Goal: Information Seeking & Learning: Learn about a topic

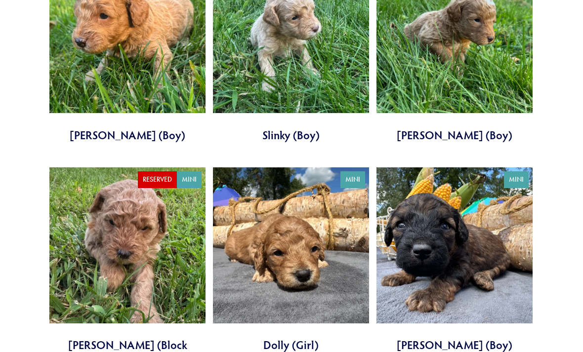
scroll to position [1742, 0]
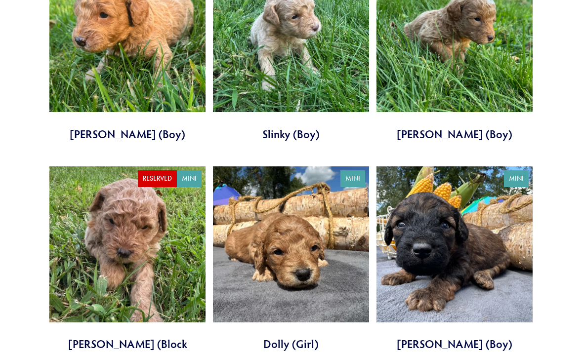
click at [266, 241] on link at bounding box center [291, 260] width 156 height 186
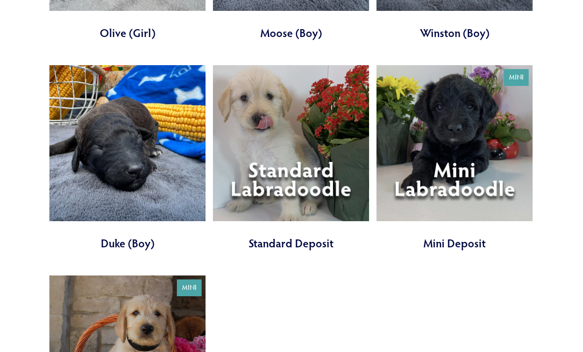
scroll to position [2944, 0]
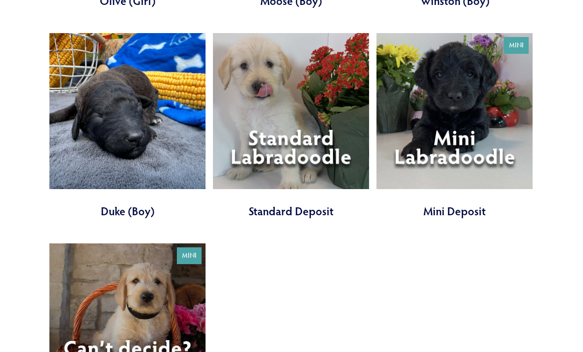
click at [279, 84] on link at bounding box center [291, 126] width 156 height 186
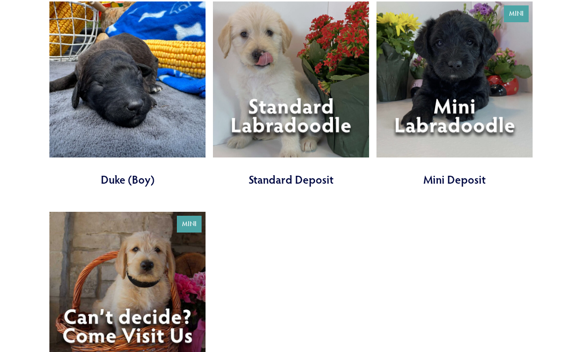
click at [452, 76] on link at bounding box center [455, 94] width 156 height 186
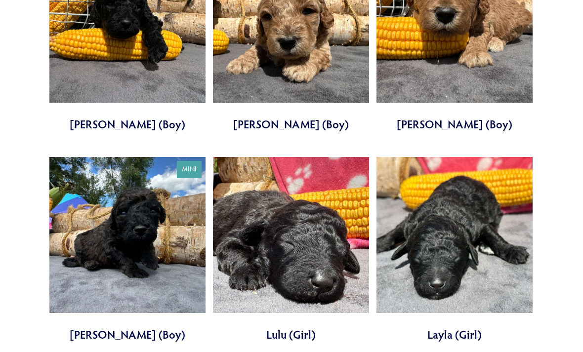
scroll to position [2188, 0]
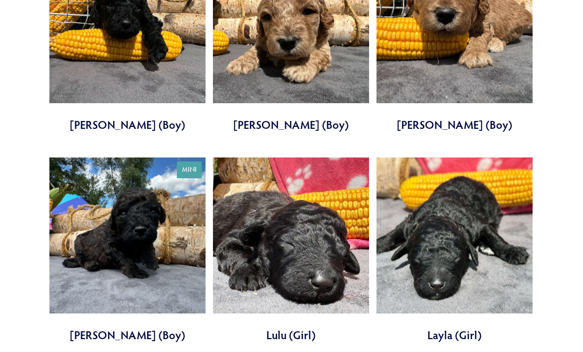
click at [176, 220] on link at bounding box center [127, 251] width 156 height 186
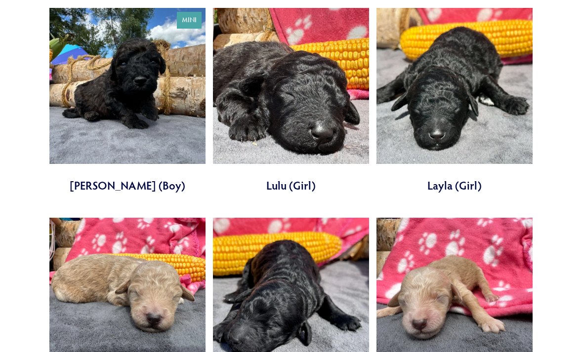
scroll to position [2331, 0]
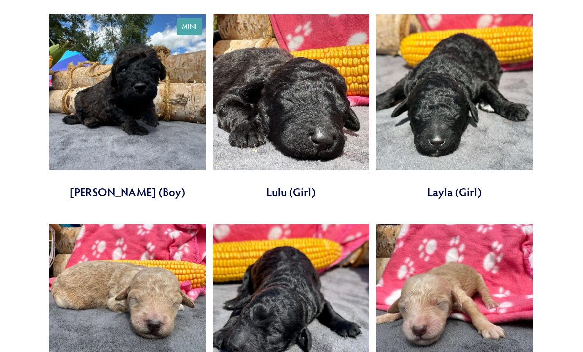
click at [494, 301] on link at bounding box center [455, 318] width 156 height 186
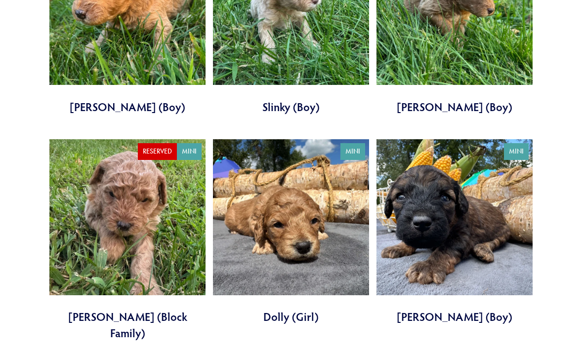
scroll to position [1769, 0]
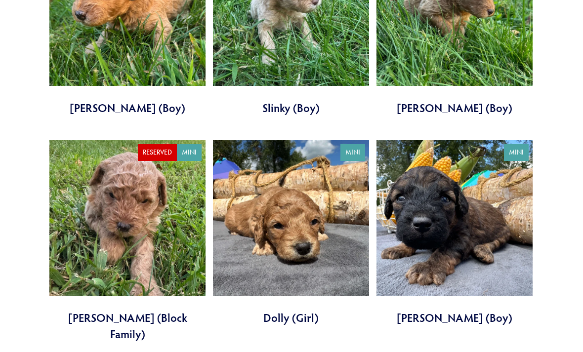
click at [135, 198] on link at bounding box center [127, 241] width 156 height 202
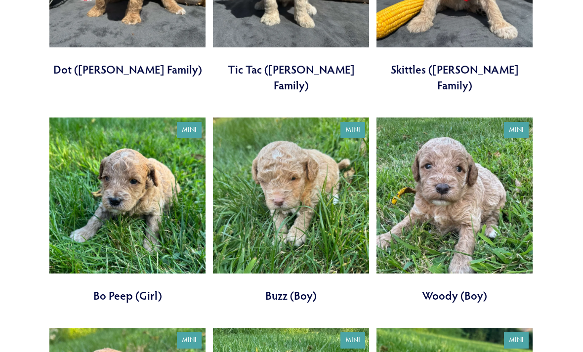
scroll to position [1370, 0]
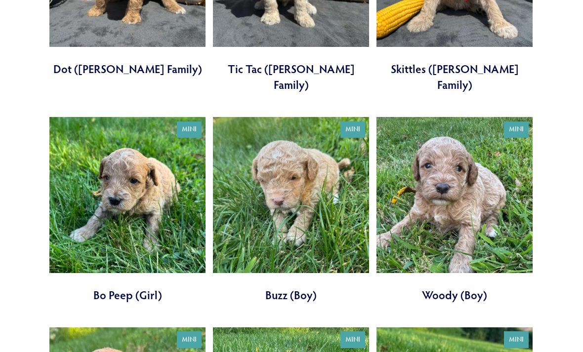
click at [54, 142] on link at bounding box center [127, 211] width 156 height 186
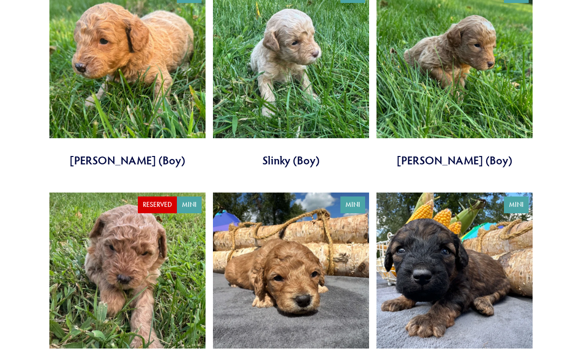
scroll to position [1716, 0]
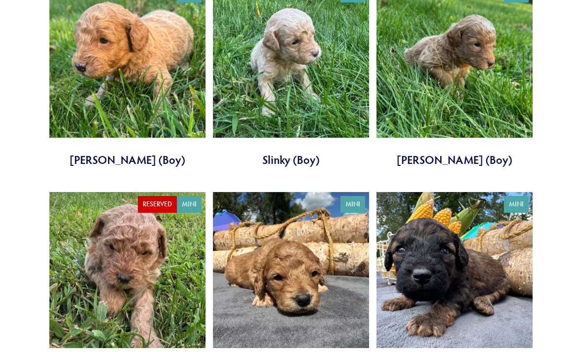
click at [311, 253] on link at bounding box center [291, 286] width 156 height 186
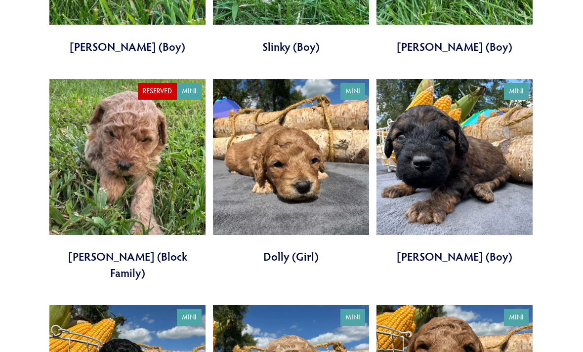
scroll to position [1815, 0]
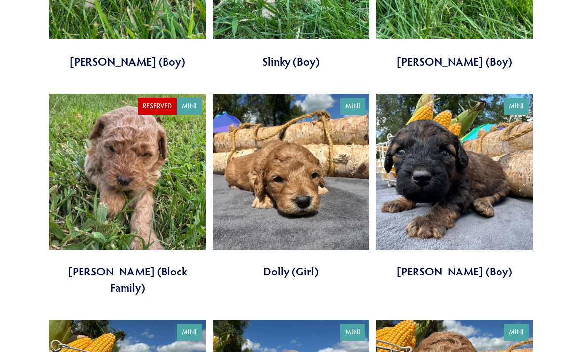
click at [260, 167] on link at bounding box center [291, 187] width 156 height 186
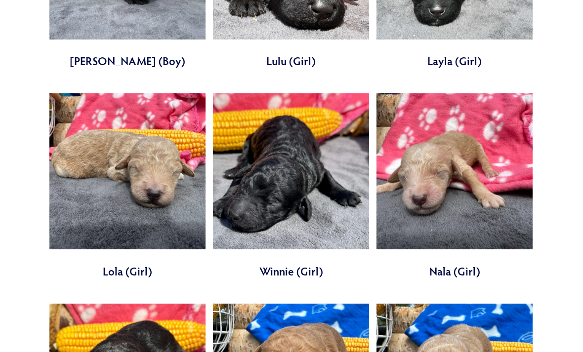
scroll to position [2458, 0]
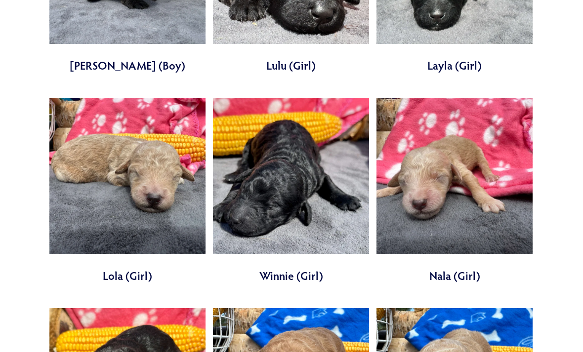
click at [421, 164] on link at bounding box center [455, 191] width 156 height 186
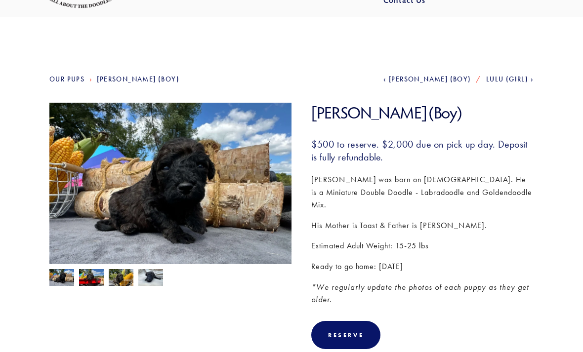
scroll to position [55, 0]
click at [92, 279] on img at bounding box center [91, 278] width 25 height 19
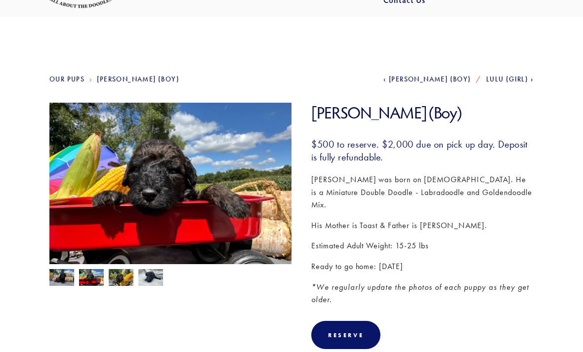
click at [136, 279] on div at bounding box center [167, 275] width 247 height 22
click at [120, 282] on img at bounding box center [121, 277] width 25 height 19
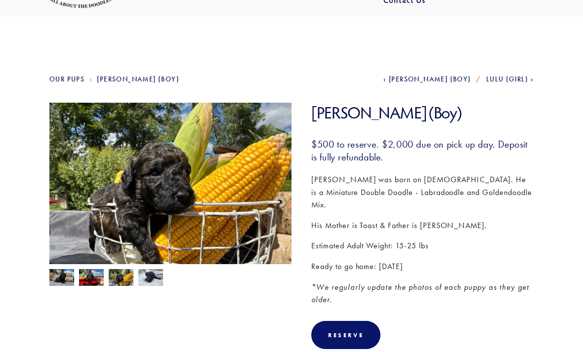
click at [146, 284] on img at bounding box center [150, 278] width 25 height 19
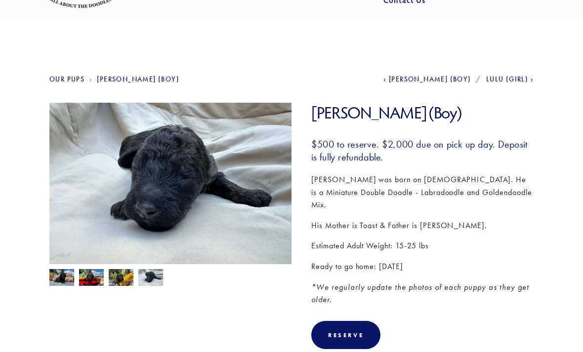
click at [66, 285] on img at bounding box center [61, 278] width 25 height 19
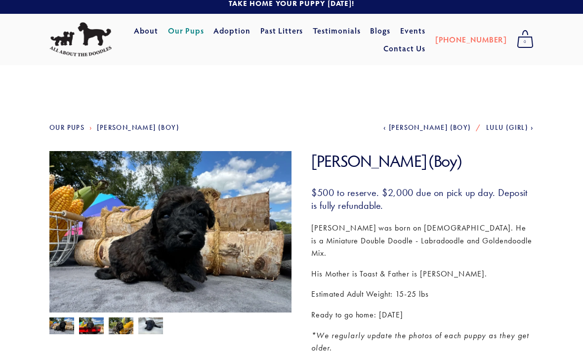
scroll to position [0, 0]
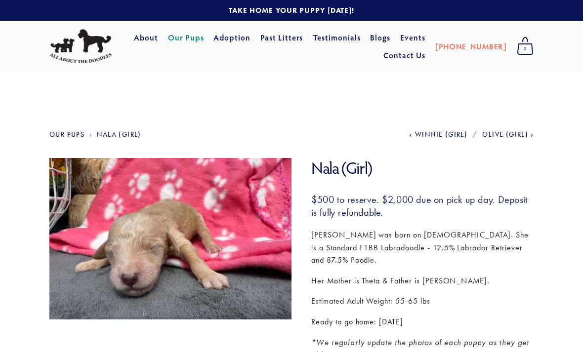
scroll to position [0, 0]
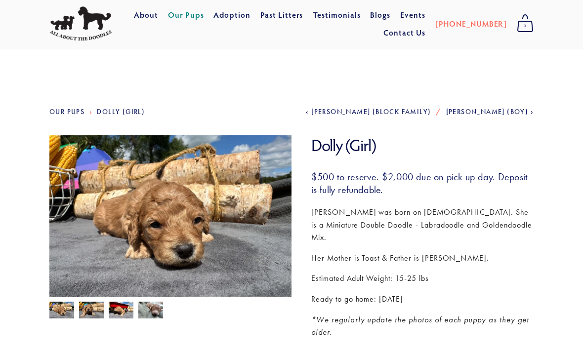
click at [150, 315] on img at bounding box center [150, 310] width 25 height 19
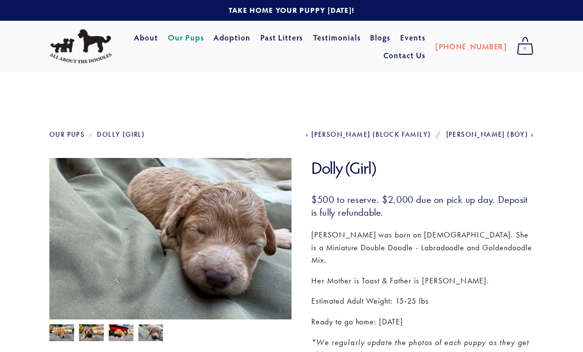
click at [60, 334] on img at bounding box center [61, 333] width 25 height 19
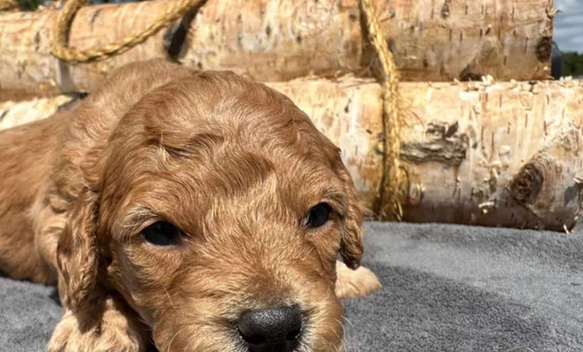
click at [49, 148] on img at bounding box center [170, 239] width 242 height 182
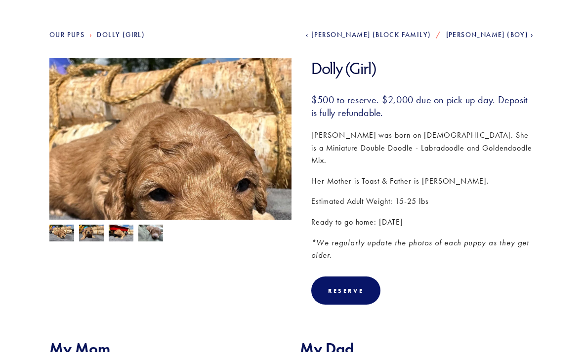
scroll to position [72, 0]
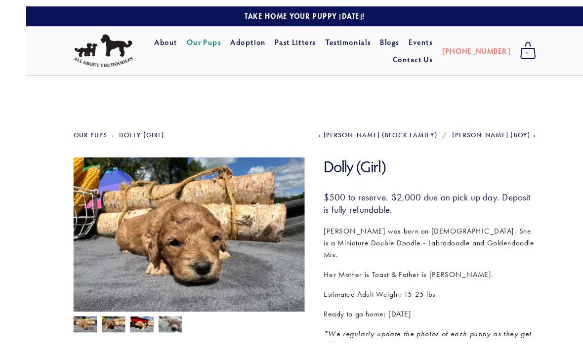
scroll to position [52, 0]
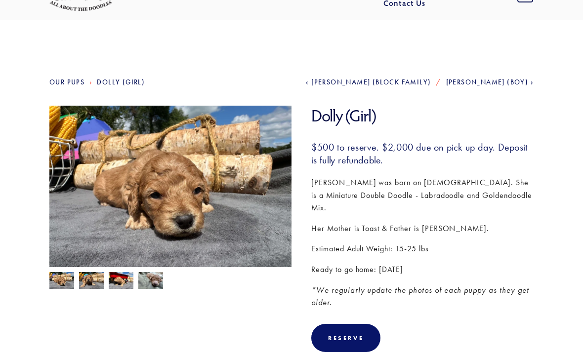
click at [155, 287] on img at bounding box center [150, 280] width 25 height 19
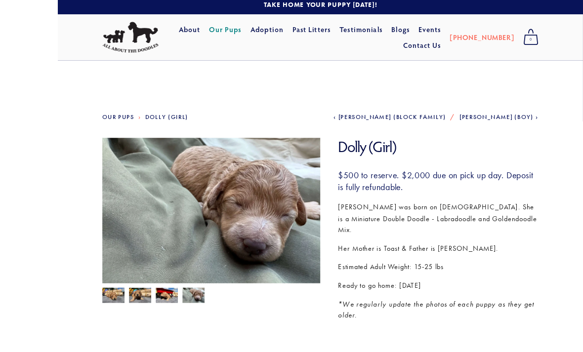
scroll to position [39, 0]
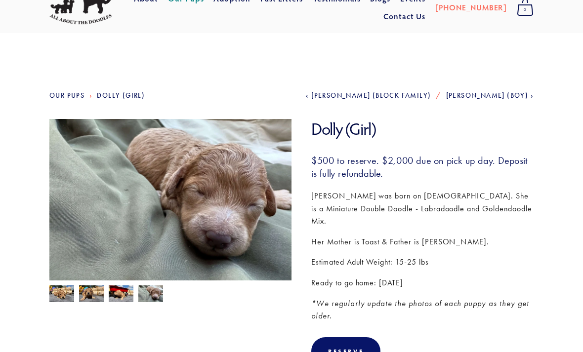
click at [117, 297] on img at bounding box center [121, 295] width 25 height 19
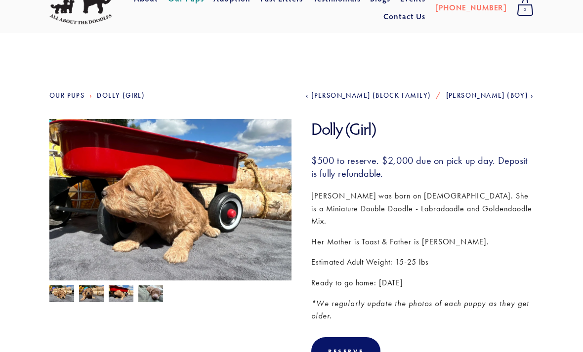
click at [85, 300] on img at bounding box center [91, 295] width 25 height 19
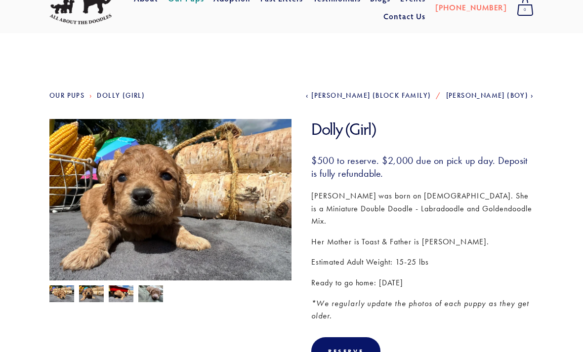
click at [81, 294] on img at bounding box center [91, 295] width 25 height 19
click at [66, 296] on img at bounding box center [61, 294] width 25 height 19
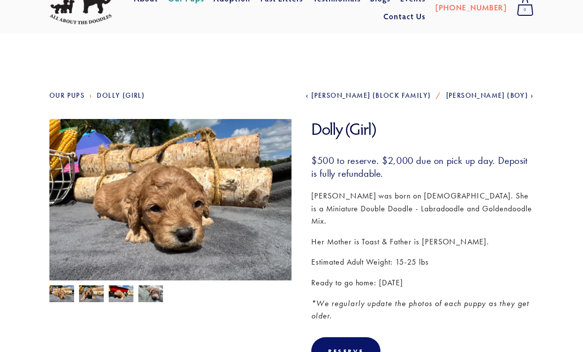
click at [88, 301] on img at bounding box center [91, 295] width 25 height 19
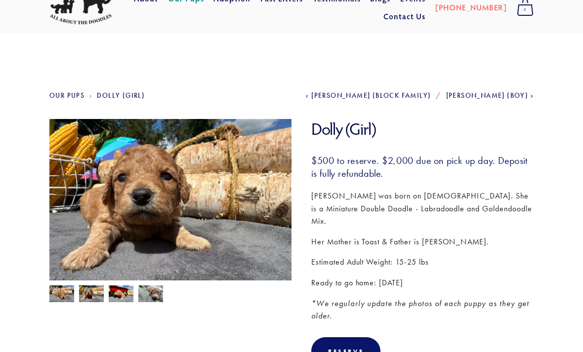
click at [57, 292] on img at bounding box center [61, 294] width 25 height 19
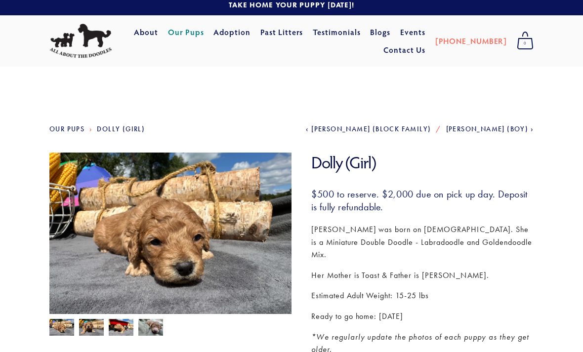
scroll to position [0, 0]
